Goal: Communication & Community: Answer question/provide support

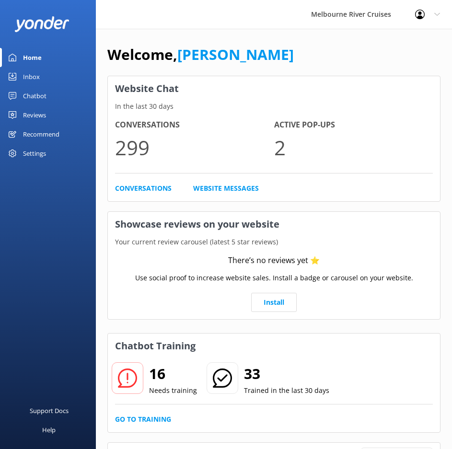
click at [28, 51] on div "Home" at bounding box center [32, 57] width 19 height 19
click at [40, 73] on link "Inbox" at bounding box center [48, 76] width 96 height 19
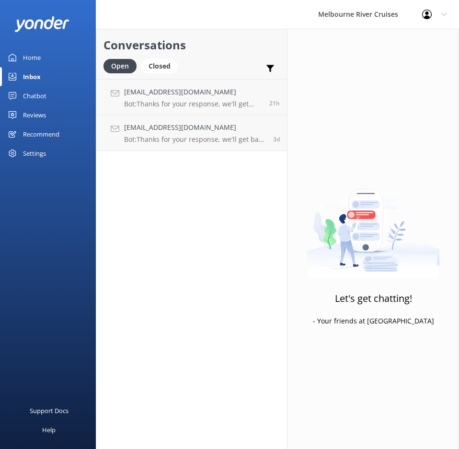
click at [40, 74] on div "Inbox" at bounding box center [32, 76] width 18 height 19
click at [172, 123] on h4 "[EMAIL_ADDRESS][DOMAIN_NAME]" at bounding box center [195, 127] width 142 height 11
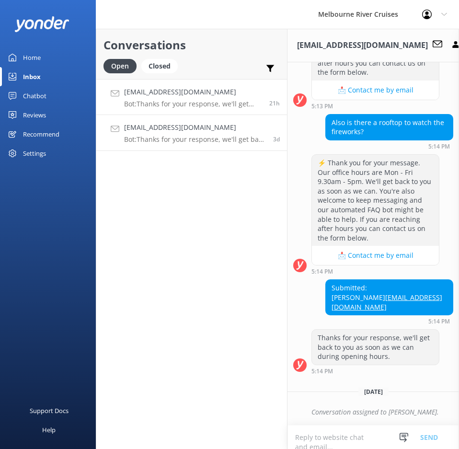
scroll to position [331, 0]
click at [190, 98] on div "[EMAIL_ADDRESS][DOMAIN_NAME] Bot: Thanks for your response, we'll get back to y…" at bounding box center [193, 97] width 138 height 21
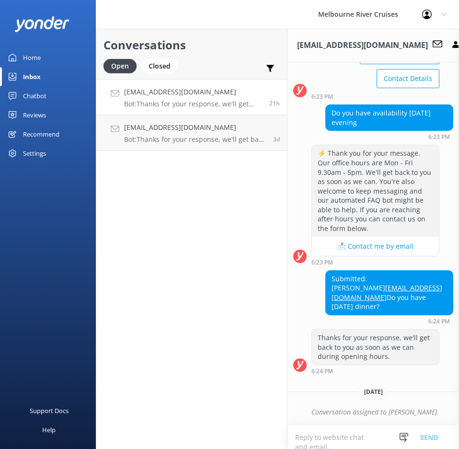
scroll to position [165, 0]
click at [177, 128] on h4 "[EMAIL_ADDRESS][DOMAIN_NAME]" at bounding box center [195, 127] width 142 height 11
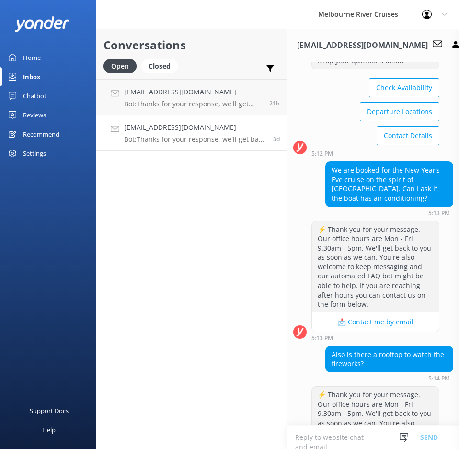
scroll to position [91, 0]
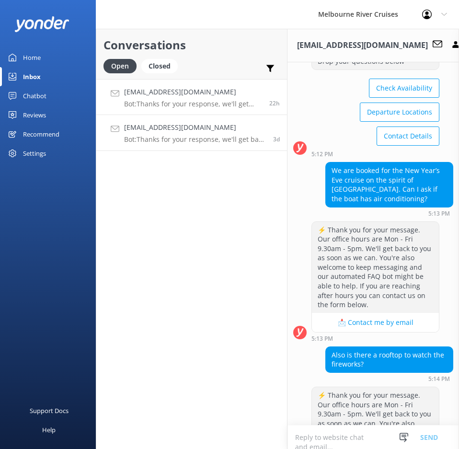
click at [180, 100] on p "Bot: Thanks for your response, we'll get back to you as soon as we can during o…" at bounding box center [193, 104] width 138 height 9
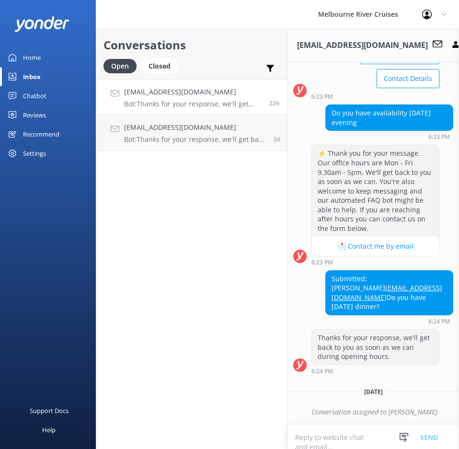
scroll to position [165, 0]
drag, startPoint x: 408, startPoint y: 281, endPoint x: 328, endPoint y: 282, distance: 80.5
click at [328, 282] on div "Submitted: Renuka [EMAIL_ADDRESS][DOMAIN_NAME] Do you have [DATE] dinner?" at bounding box center [389, 293] width 127 height 44
copy link "[EMAIL_ADDRESS][DOMAIN_NAME]"
click at [409, 249] on div "⚡ Thank you for your message. Our office hours are Mon - Fri 9.30am - 5pm. We'l…" at bounding box center [374, 207] width 172 height 125
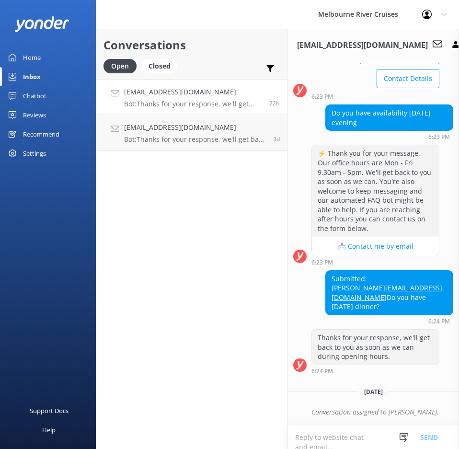
click at [186, 86] on link "[EMAIL_ADDRESS][DOMAIN_NAME] Bot: Thanks for your response, we'll get back to y…" at bounding box center [191, 97] width 191 height 36
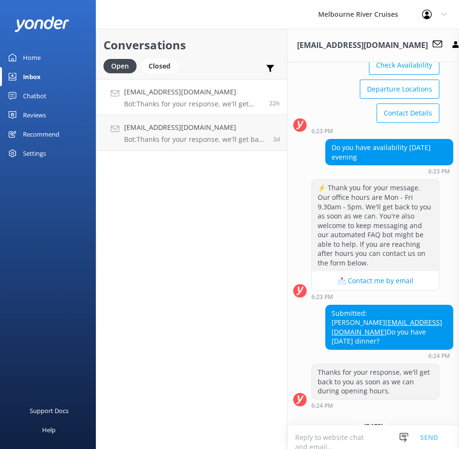
scroll to position [144, 0]
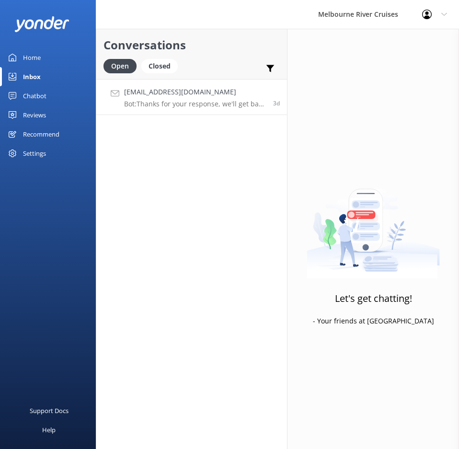
click at [170, 98] on div "[EMAIL_ADDRESS][DOMAIN_NAME] Bot: Thanks for your response, we'll get back to y…" at bounding box center [195, 97] width 142 height 21
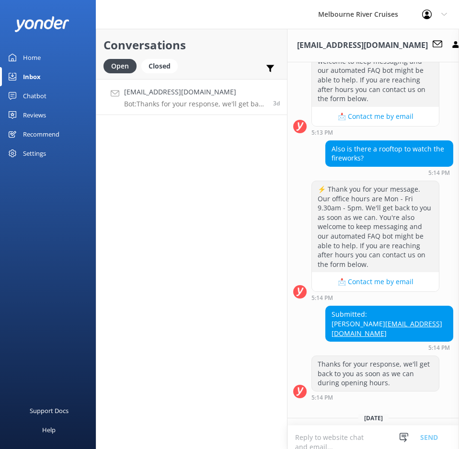
scroll to position [331, 0]
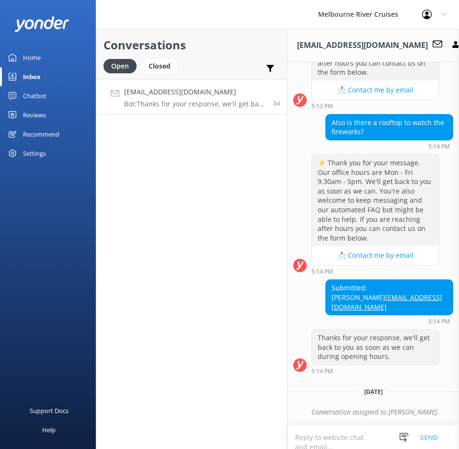
click at [215, 89] on h4 "[EMAIL_ADDRESS][DOMAIN_NAME]" at bounding box center [195, 92] width 142 height 11
drag, startPoint x: 442, startPoint y: 301, endPoint x: 347, endPoint y: 302, distance: 94.9
click at [347, 302] on div "Submitted: [PERSON_NAME] [EMAIL_ADDRESS][DOMAIN_NAME]" at bounding box center [389, 297] width 127 height 35
copy link "[EMAIL_ADDRESS][DOMAIN_NAME]"
drag, startPoint x: 441, startPoint y: 259, endPoint x: 443, endPoint y: 265, distance: 6.1
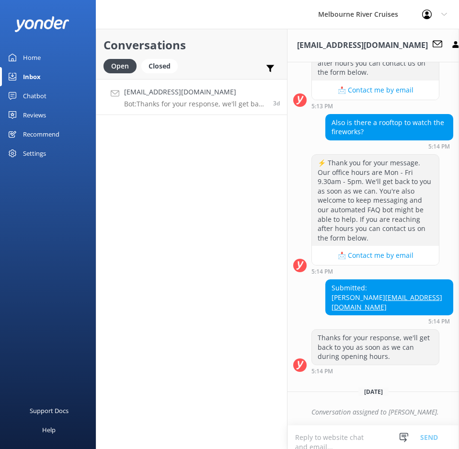
click at [441, 262] on div "⚡ Thank you for your message. Our office hours are Mon - Fri 9.30am - 5pm. We'l…" at bounding box center [374, 214] width 172 height 120
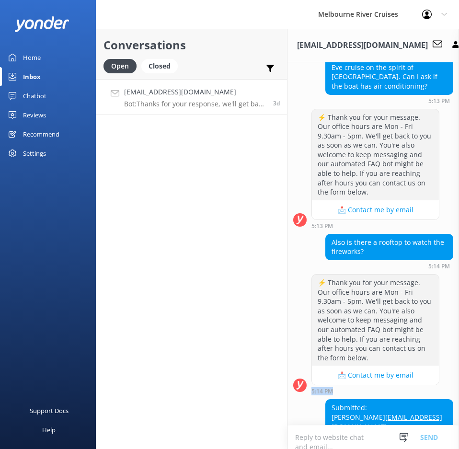
scroll to position [187, 0]
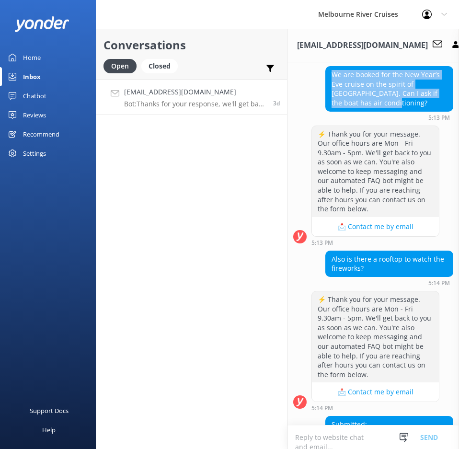
drag, startPoint x: 329, startPoint y: 72, endPoint x: 406, endPoint y: 101, distance: 81.7
click at [406, 101] on div "We are booked for the New Year’s Eve cruise on the spirit of [GEOGRAPHIC_DATA].…" at bounding box center [389, 89] width 127 height 44
copy div "We are booked for the New Year’s Eve cruise on the spirit of [GEOGRAPHIC_DATA].…"
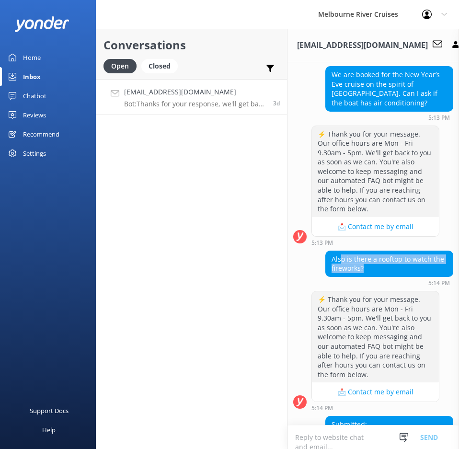
drag, startPoint x: 374, startPoint y: 267, endPoint x: 338, endPoint y: 263, distance: 36.2
click at [338, 263] on div "Also is there a rooftop to watch the fireworks?" at bounding box center [389, 263] width 127 height 25
click at [365, 264] on div "Also is there a rooftop to watch the fireworks?" at bounding box center [389, 263] width 127 height 25
click at [360, 269] on div "Also is there a rooftop to watch the fireworks?" at bounding box center [389, 263] width 127 height 25
click at [268, 194] on div "Conversations Open Closed Important Assigned to me Unassigned [EMAIL_ADDRESS][D…" at bounding box center [192, 239] width 192 height 420
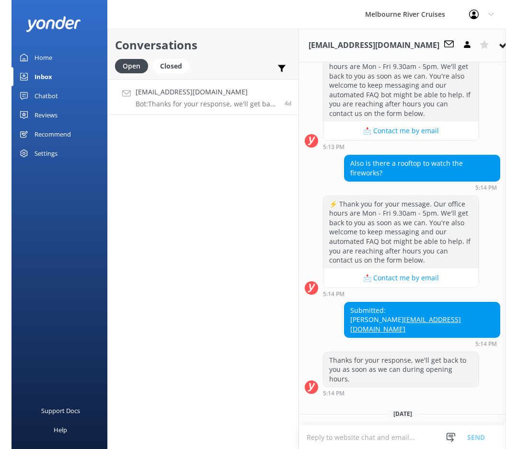
scroll to position [202, 0]
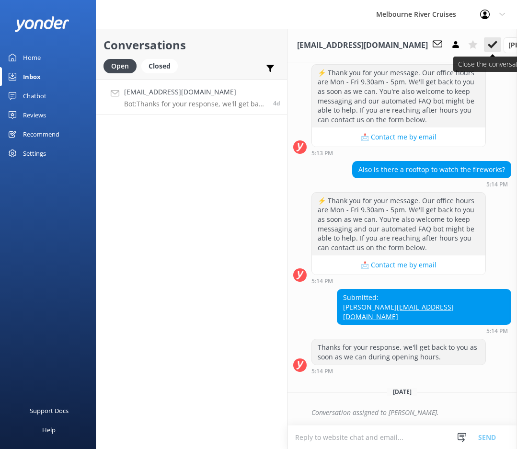
click at [451, 43] on icon at bounding box center [493, 45] width 10 height 10
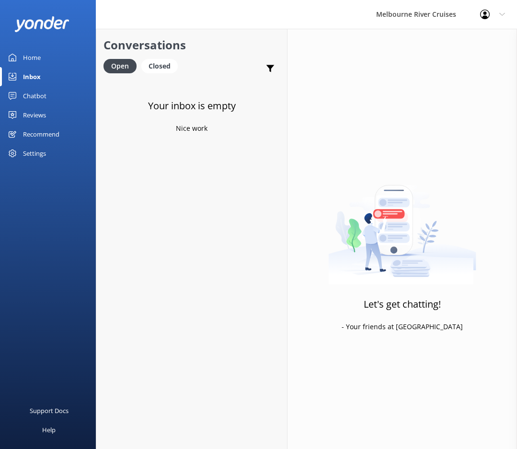
click at [46, 53] on link "Home" at bounding box center [48, 57] width 96 height 19
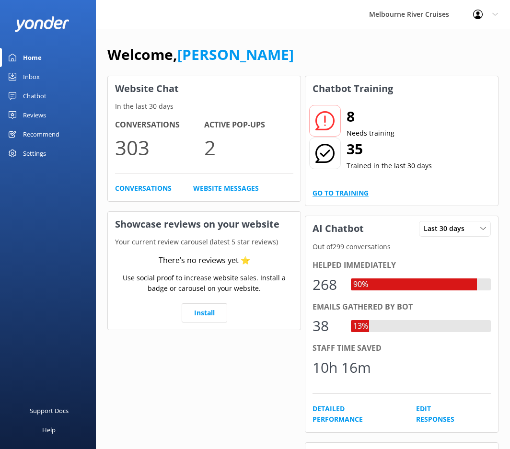
click at [337, 188] on link "Go to Training" at bounding box center [340, 193] width 56 height 11
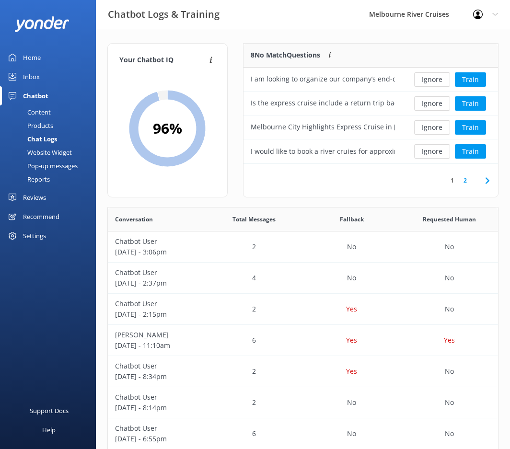
scroll to position [8, 8]
